Goal: Information Seeking & Learning: Learn about a topic

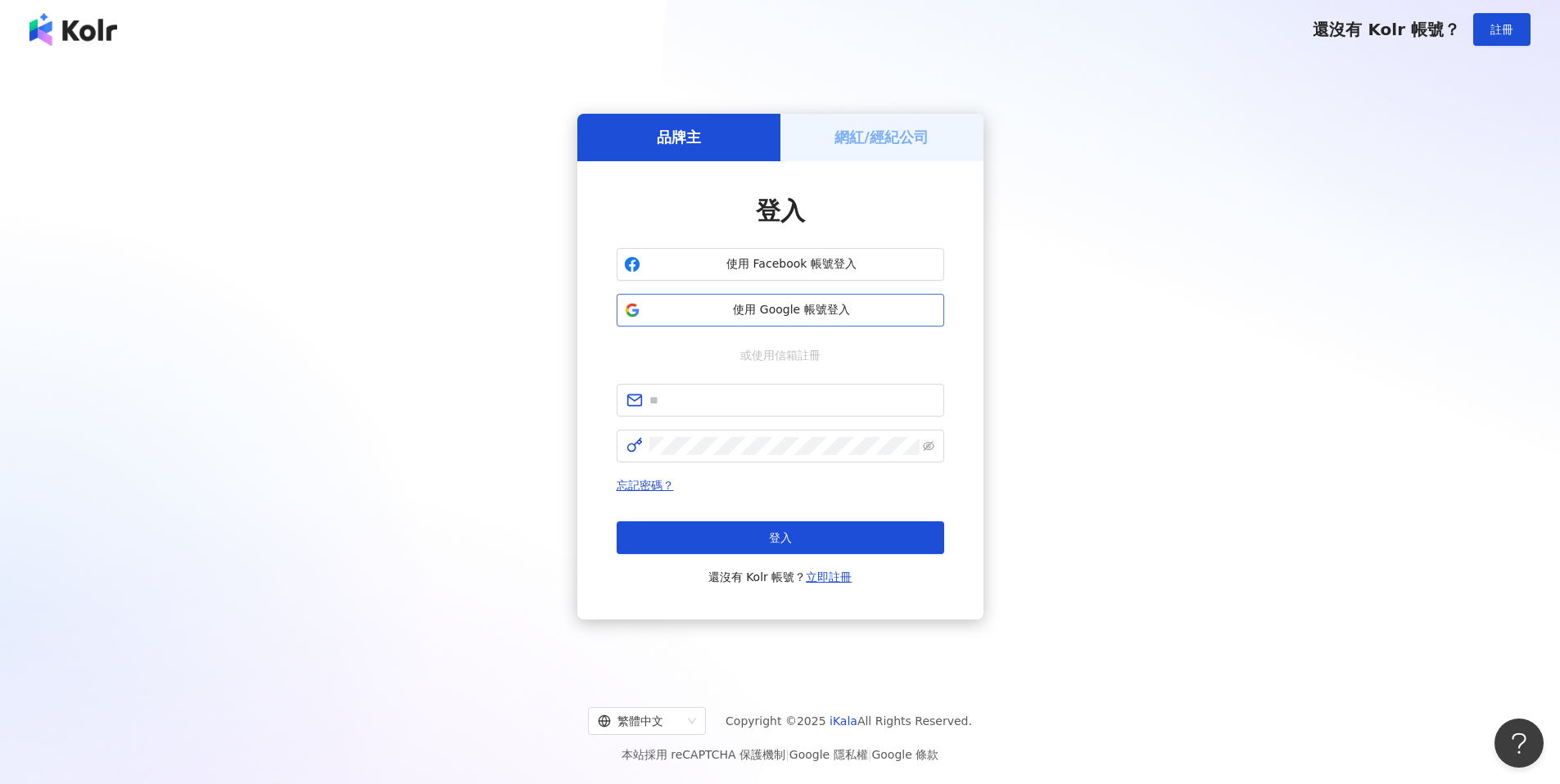
click at [704, 317] on span "使用 Google 帳號登入" at bounding box center [791, 310] width 289 height 17
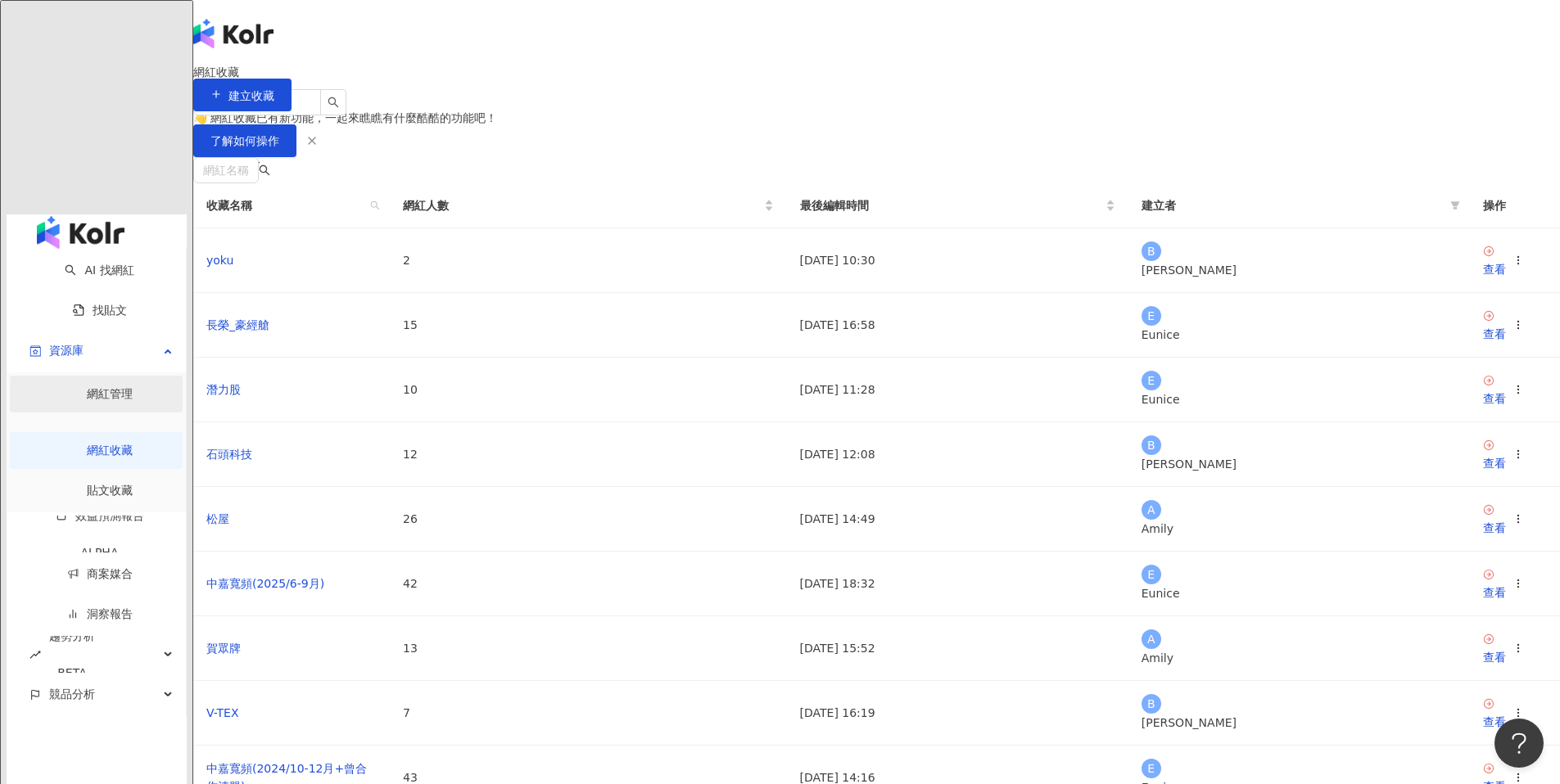
click at [87, 387] on link "網紅管理" at bounding box center [109, 392] width 46 height 13
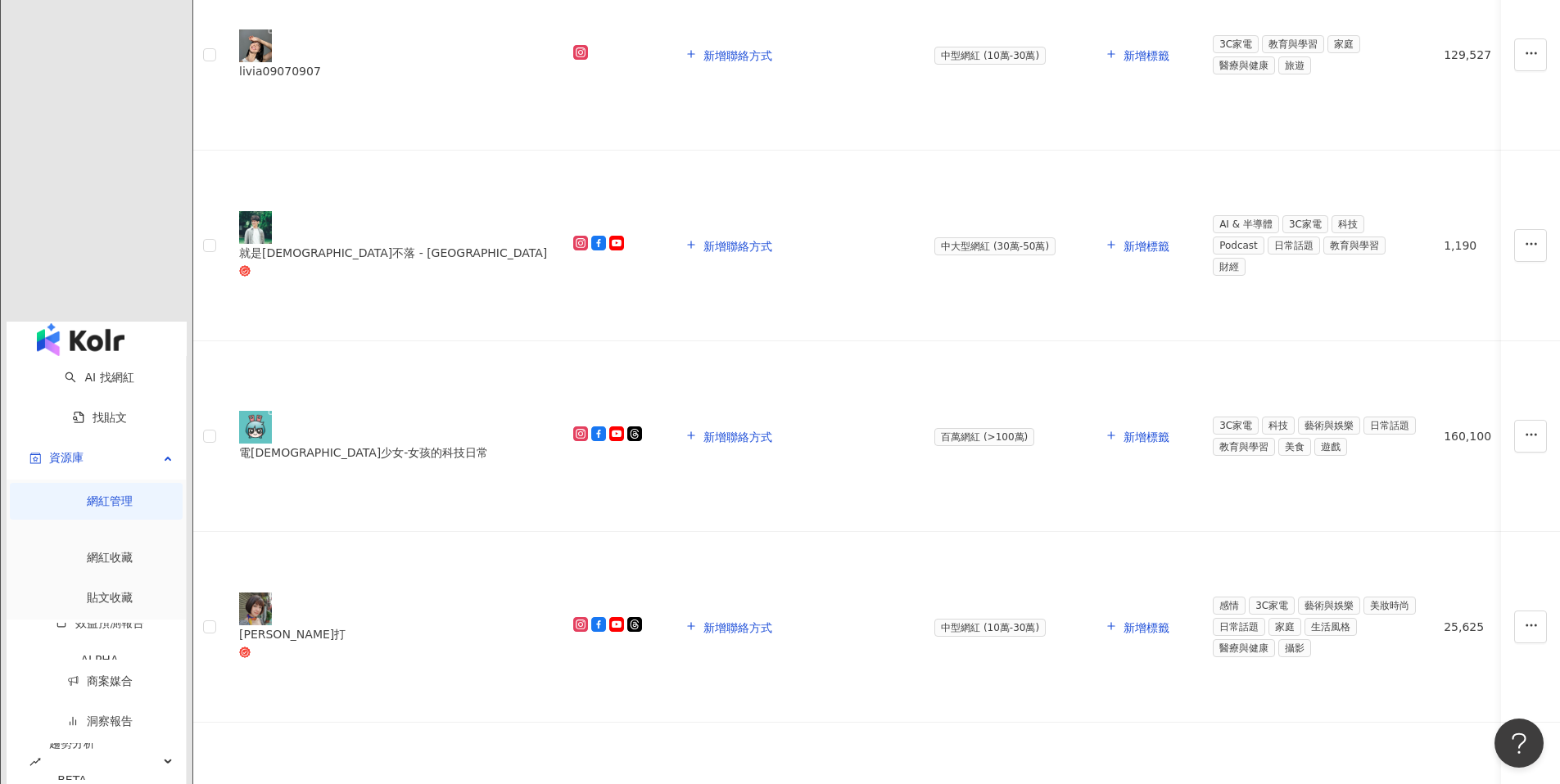
scroll to position [975, 0]
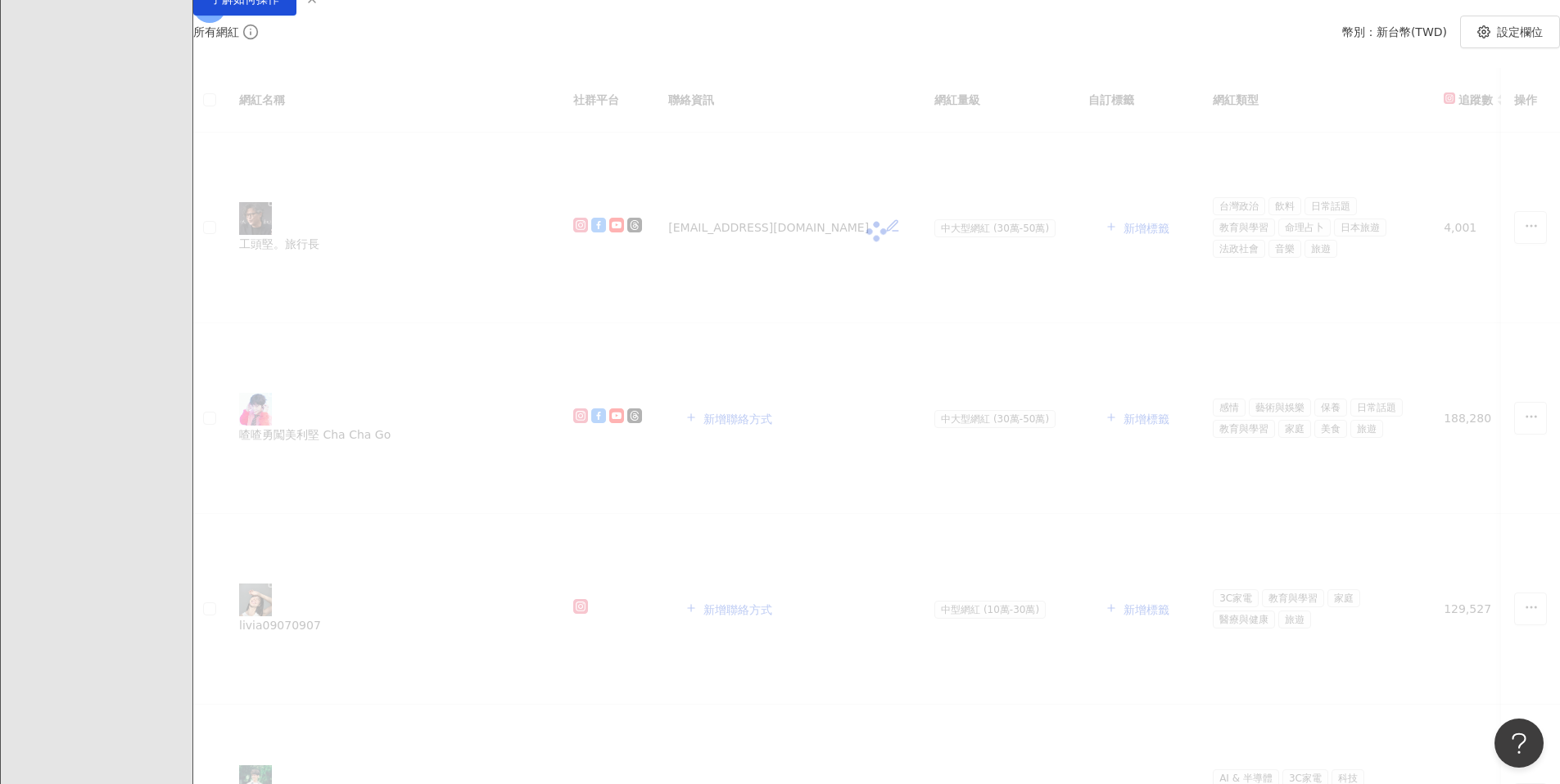
scroll to position [0, 0]
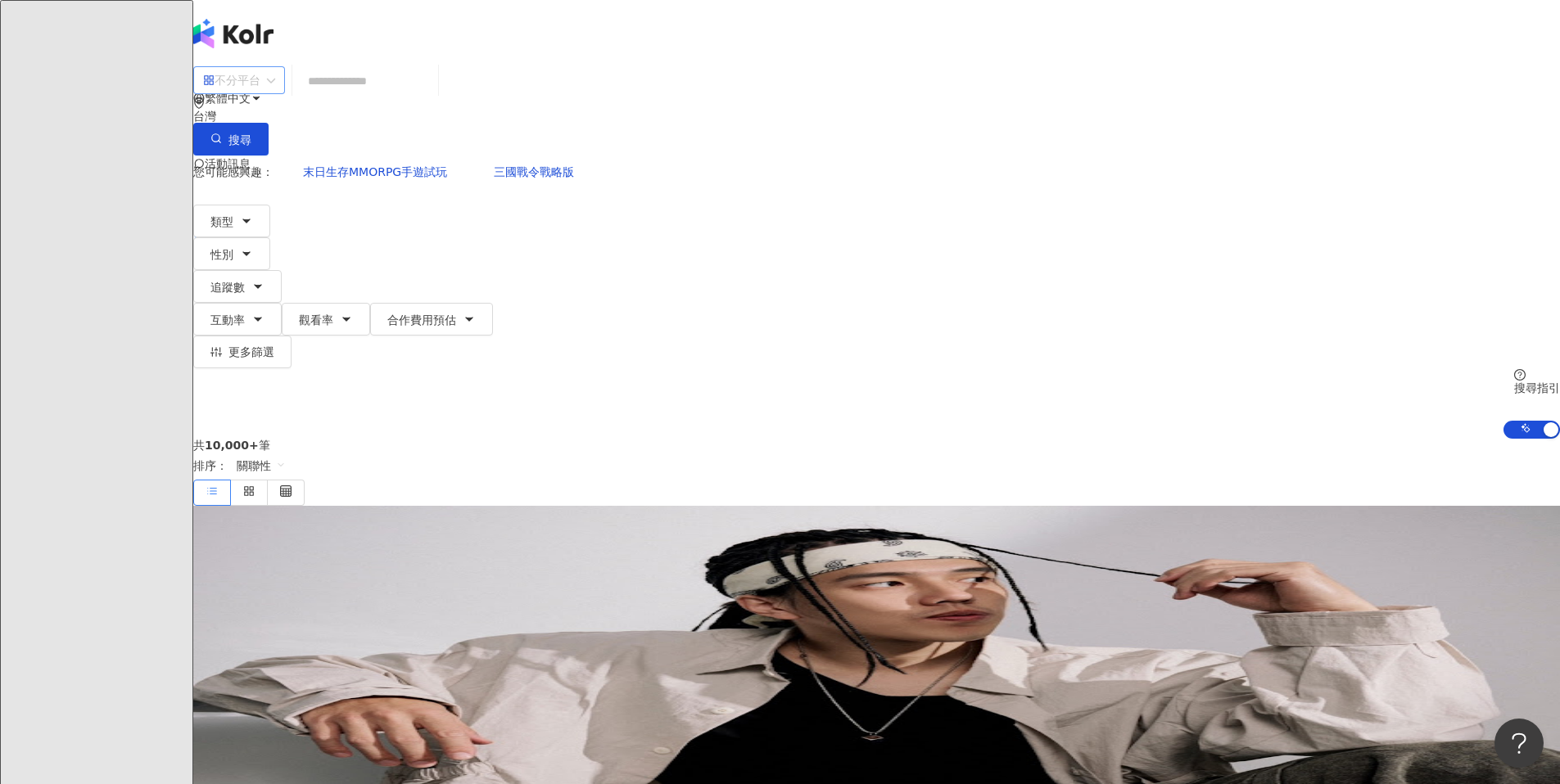
click at [260, 93] on div "不分平台" at bounding box center [231, 80] width 57 height 26
click at [462, 234] on div "YouTube" at bounding box center [438, 224] width 82 height 18
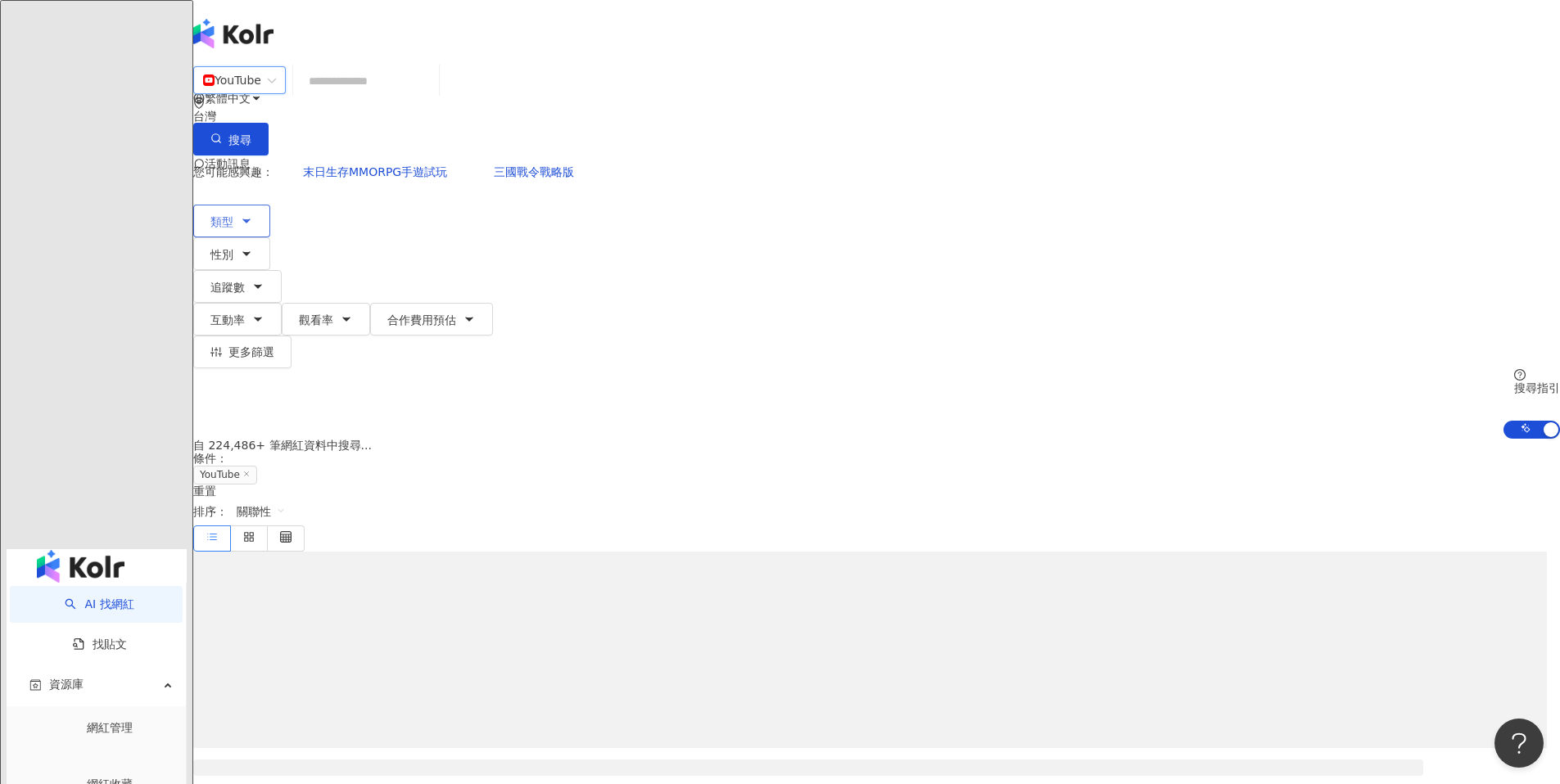
click at [270, 205] on button "類型" at bounding box center [231, 221] width 77 height 33
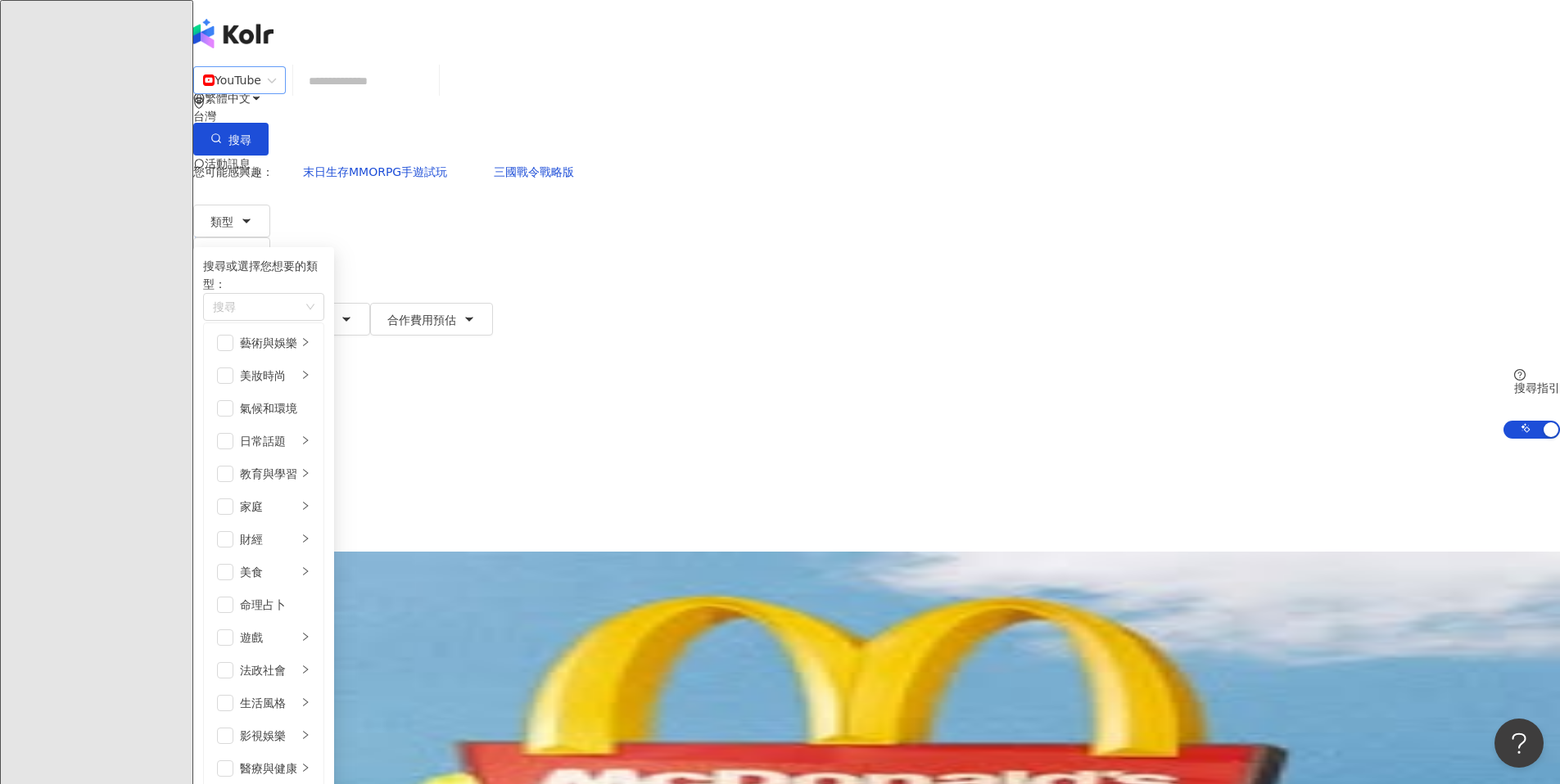
click at [261, 93] on div "YouTube" at bounding box center [232, 80] width 58 height 26
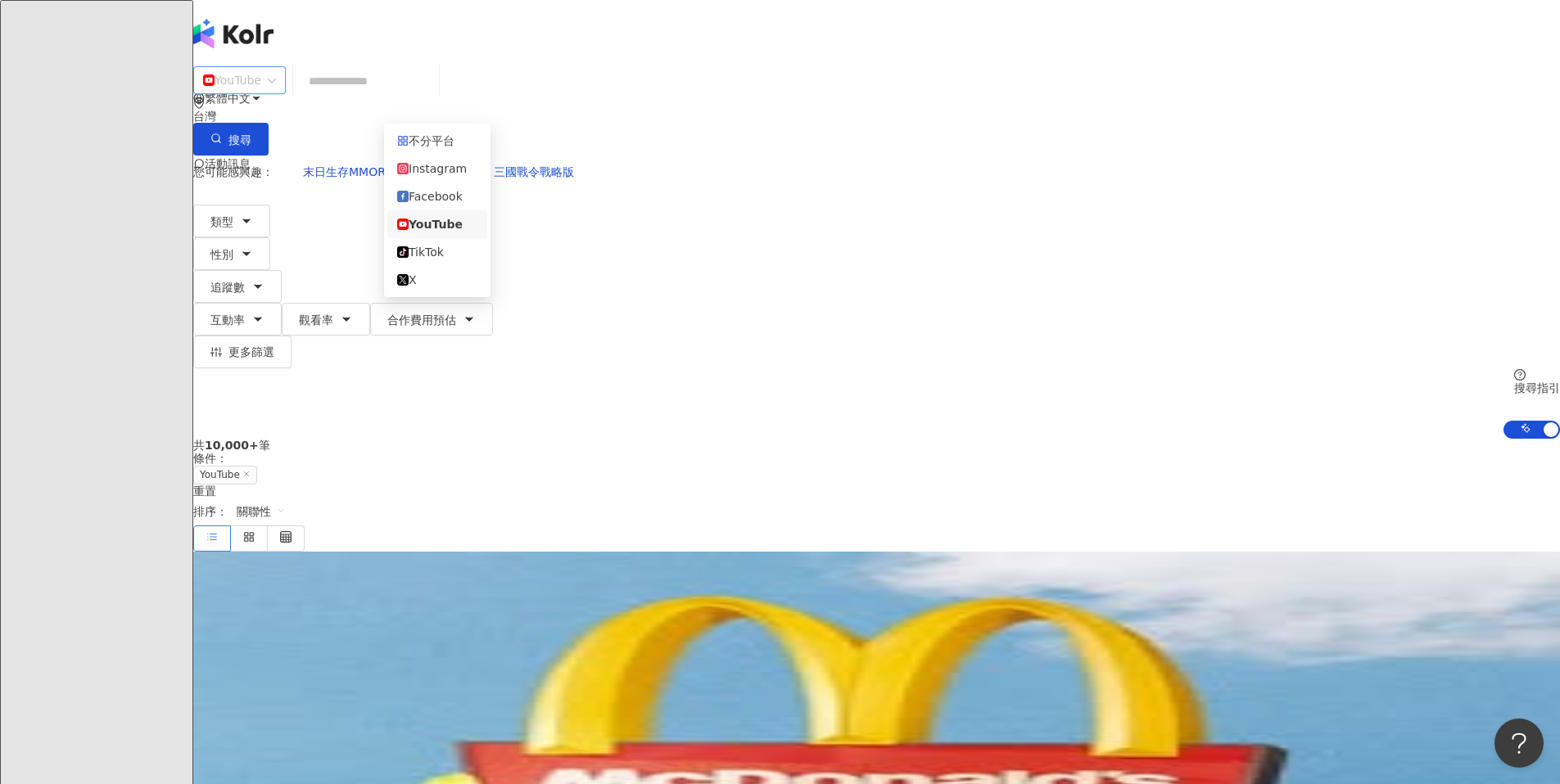
click at [437, 234] on div "YouTube" at bounding box center [438, 224] width 80 height 18
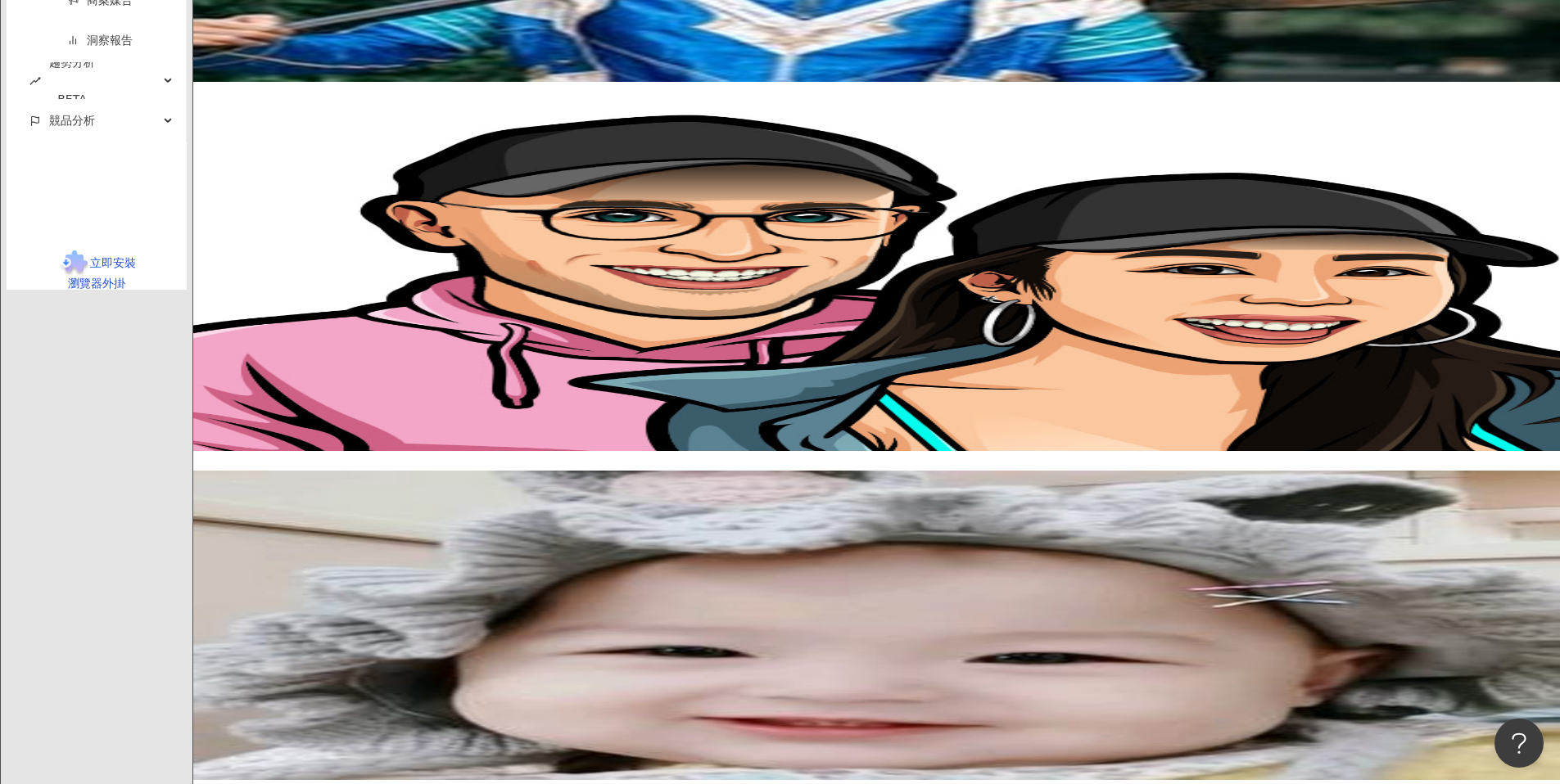
scroll to position [2633, 0]
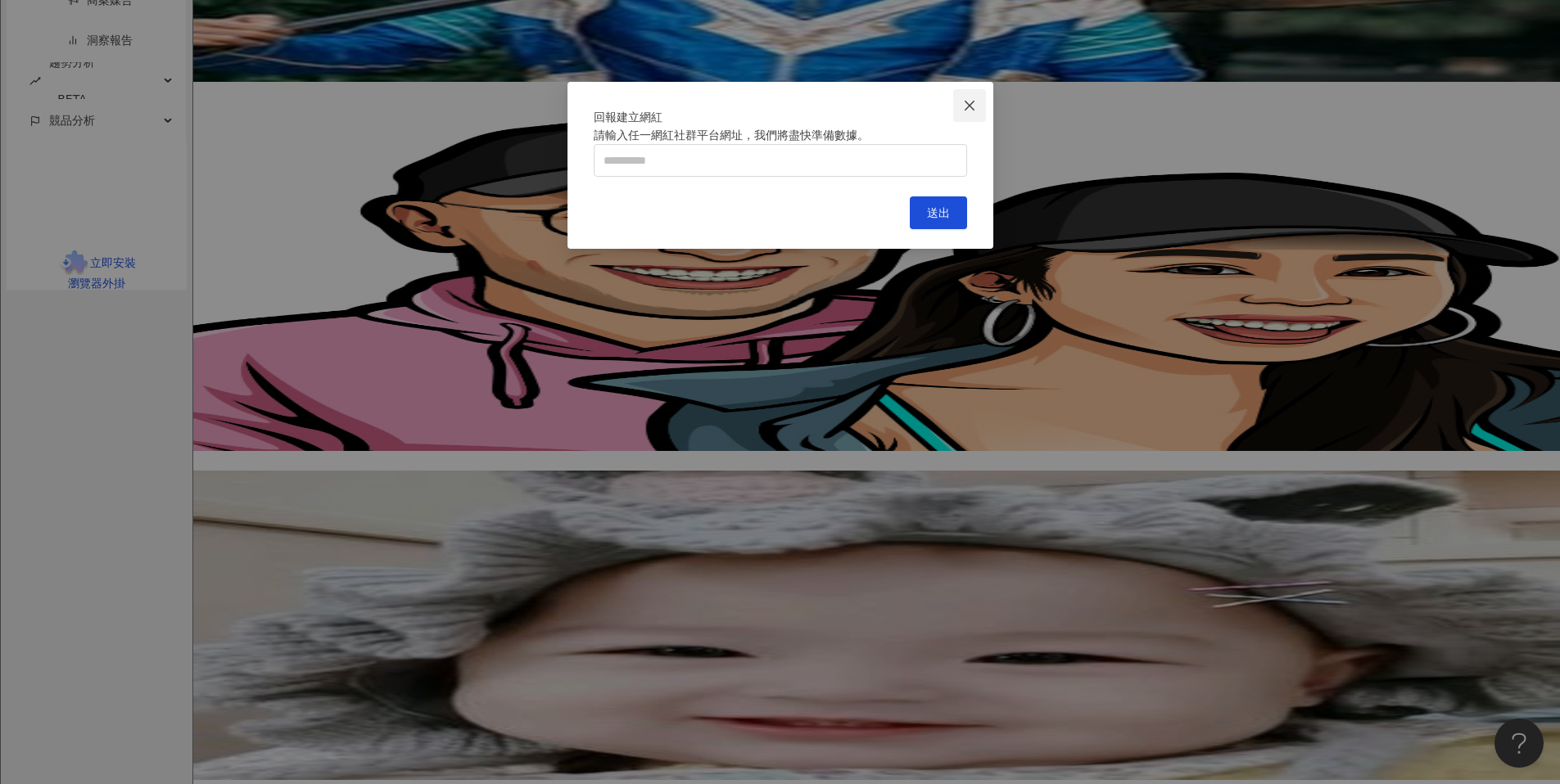
click at [968, 99] on icon "close" at bounding box center [969, 105] width 13 height 13
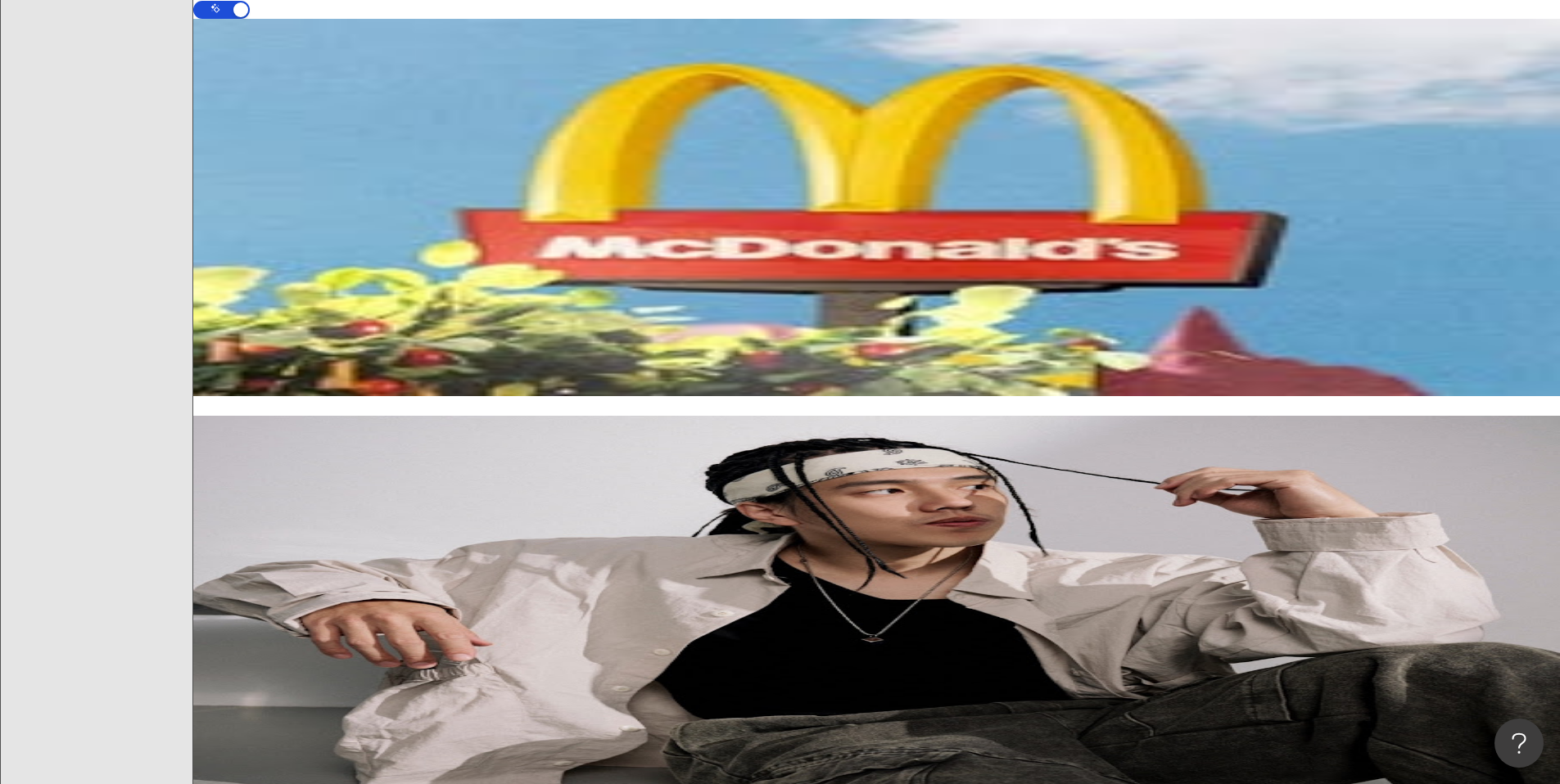
scroll to position [0, 0]
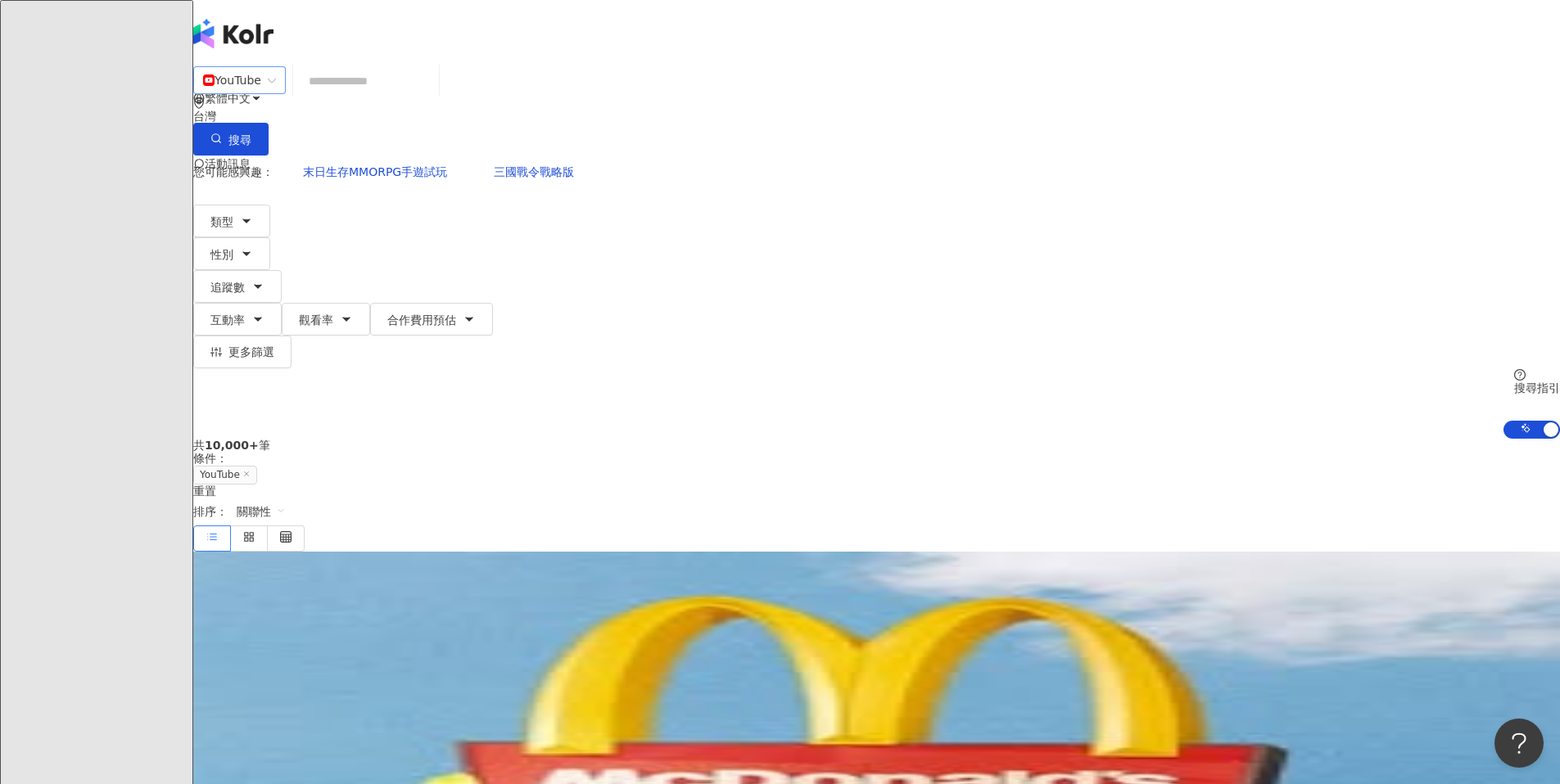
click at [261, 92] on div "YouTube" at bounding box center [232, 80] width 58 height 26
click at [449, 234] on div "YouTube" at bounding box center [438, 224] width 80 height 18
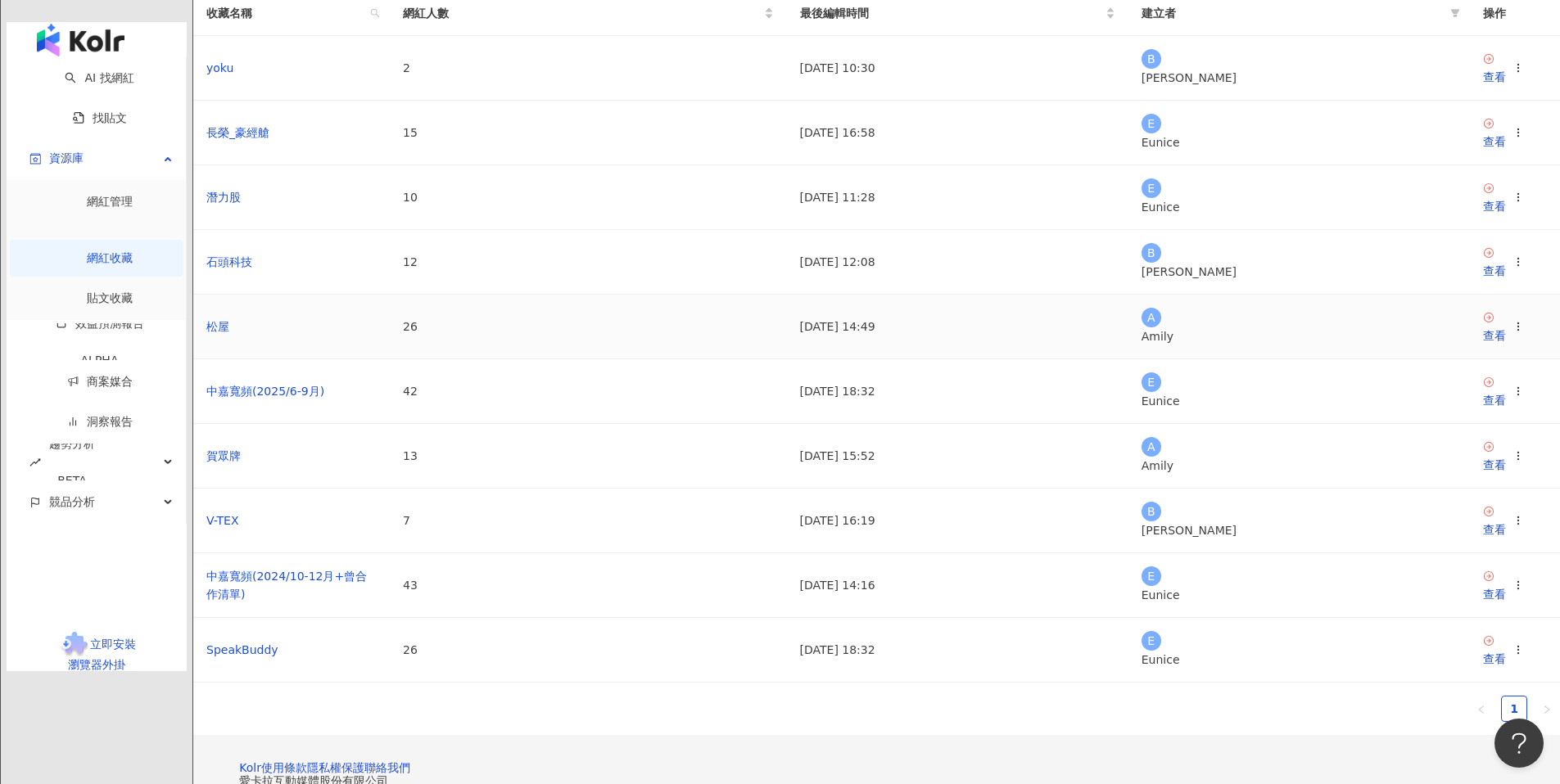
scroll to position [204, 0]
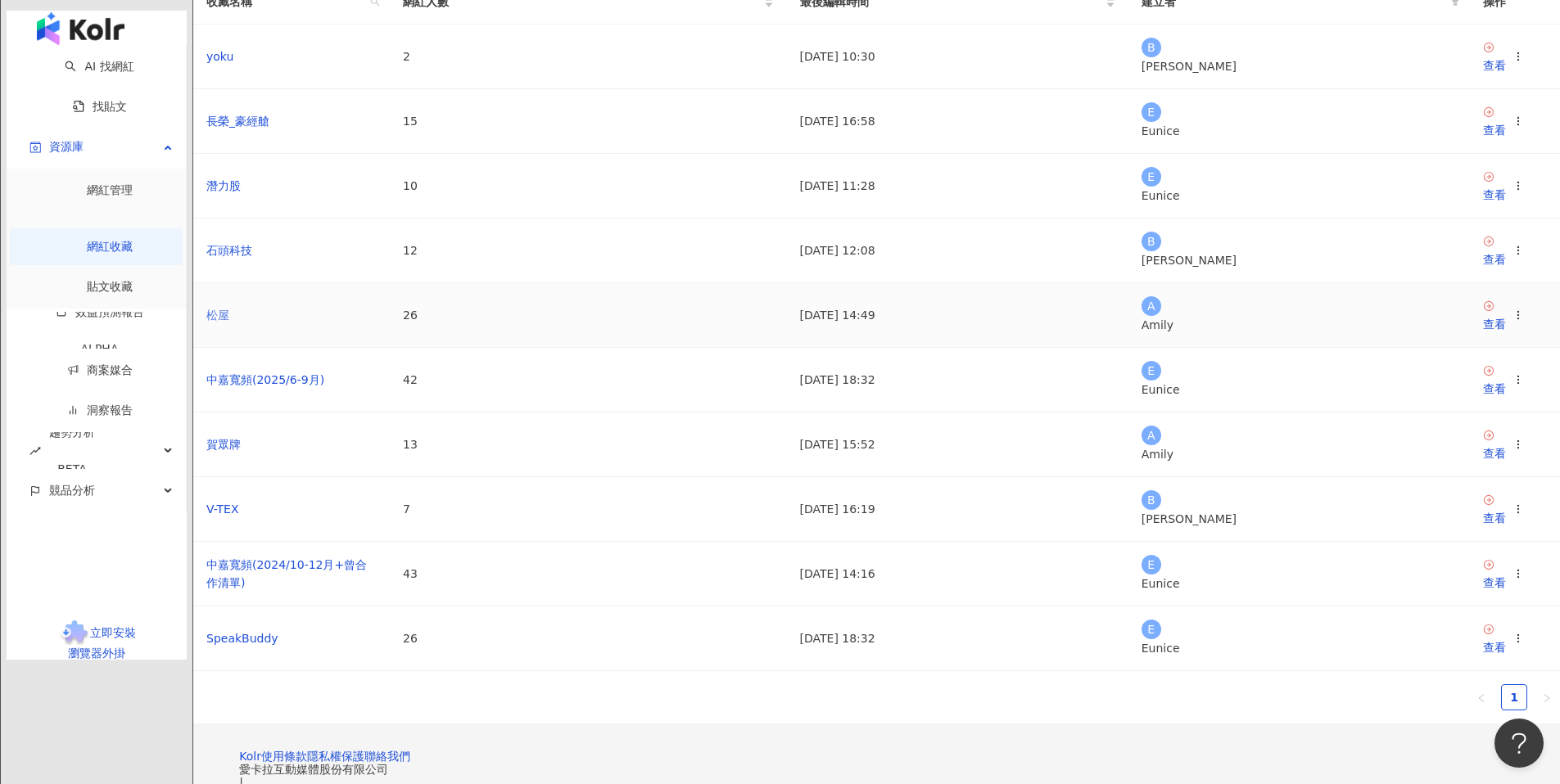
click at [229, 321] on link "松屋" at bounding box center [218, 315] width 23 height 13
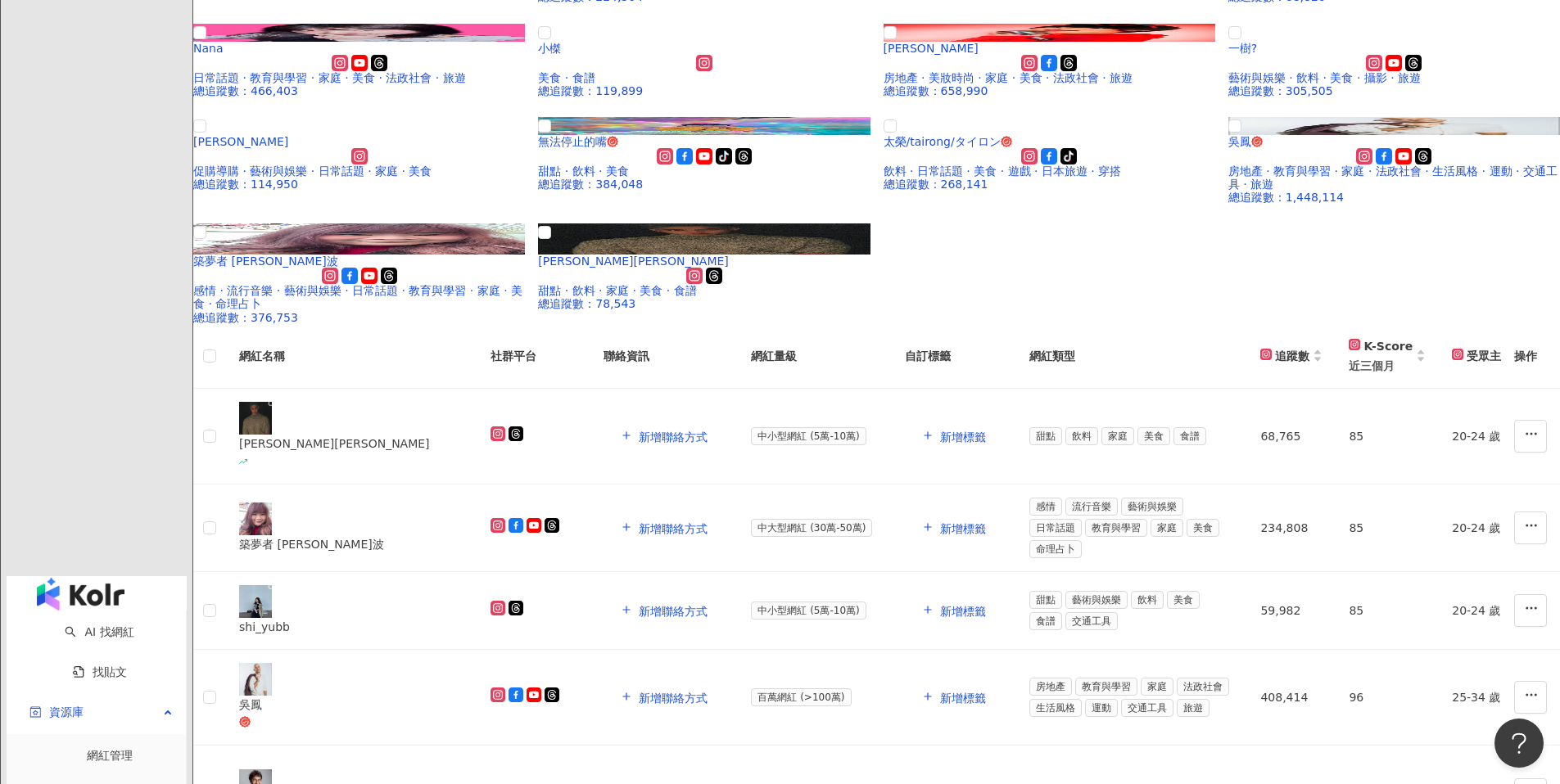
scroll to position [587, 0]
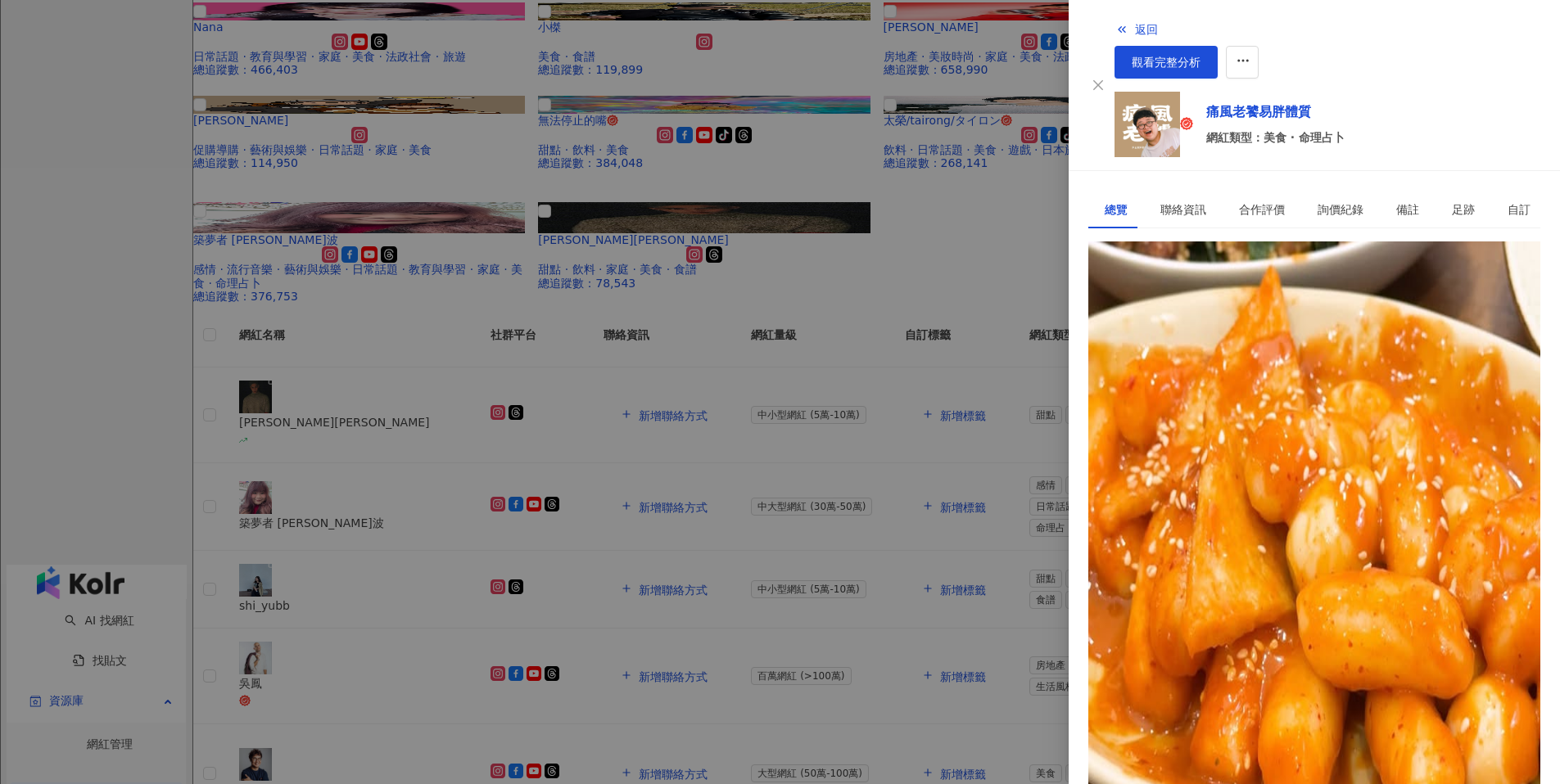
click at [875, 511] on div at bounding box center [780, 392] width 1560 height 784
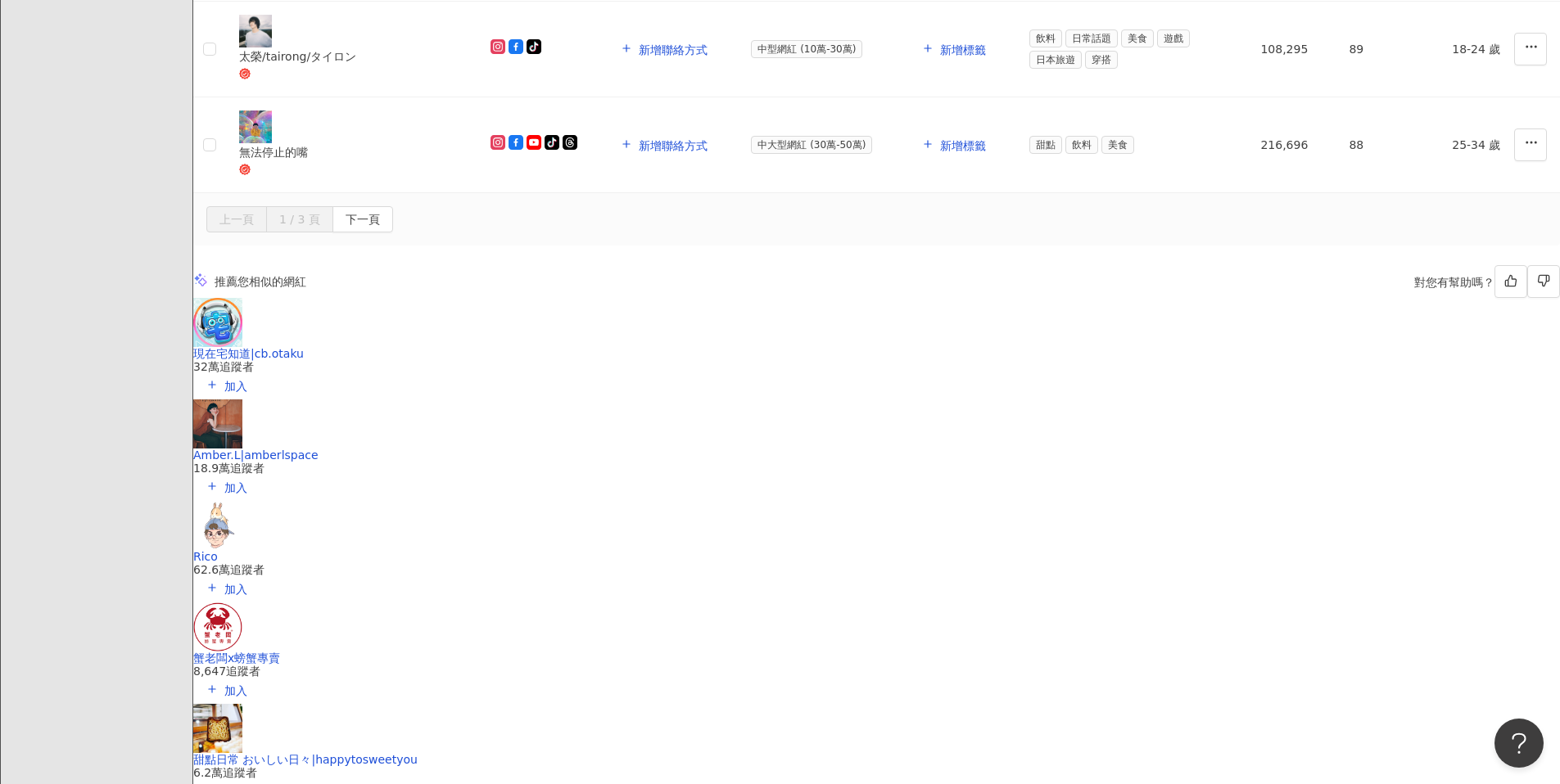
scroll to position [1947, 0]
